Goal: Information Seeking & Learning: Check status

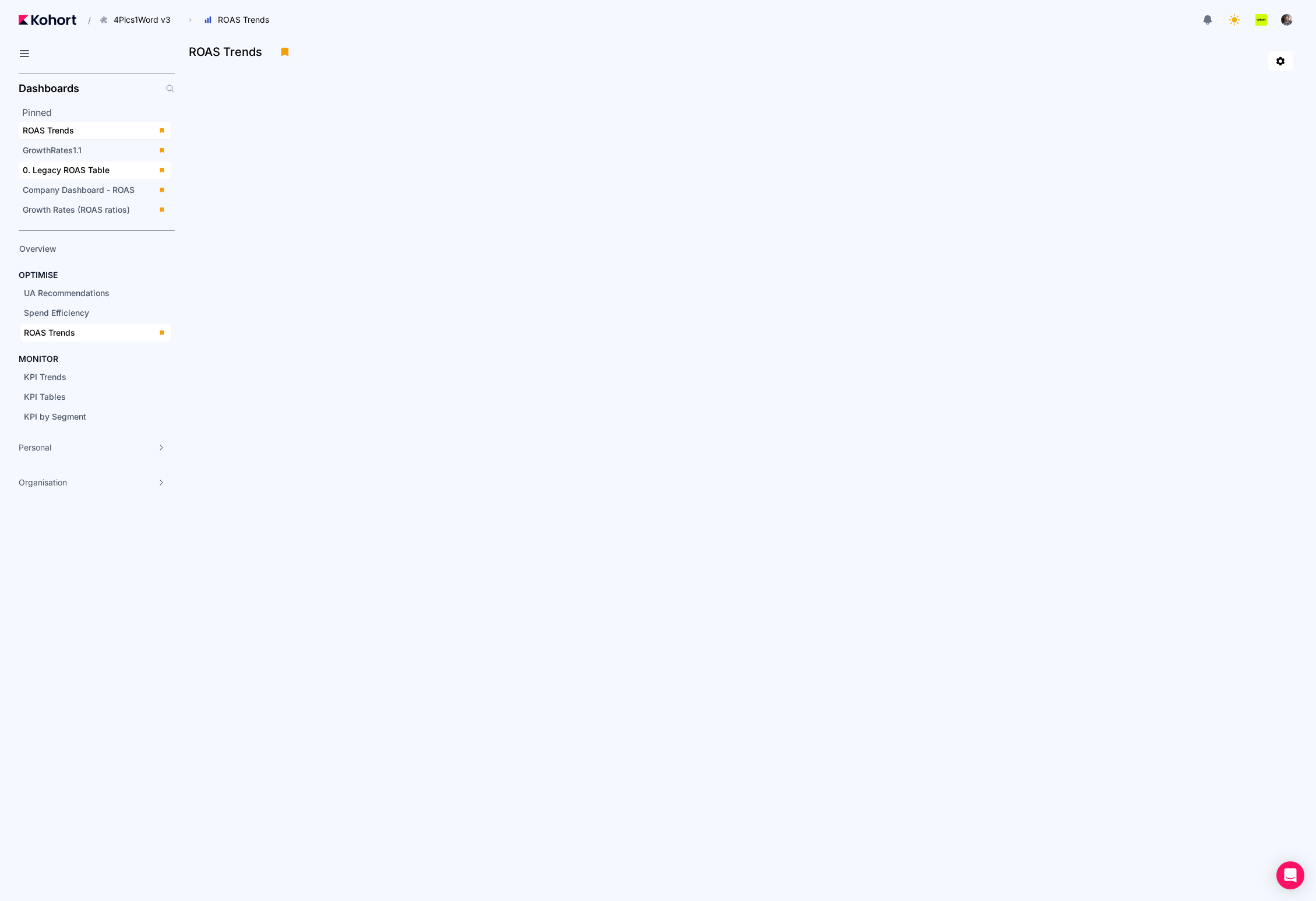
click at [63, 169] on span "0. Legacy ROAS Table" at bounding box center [66, 170] width 87 height 10
